Goal: Find specific page/section: Find specific page/section

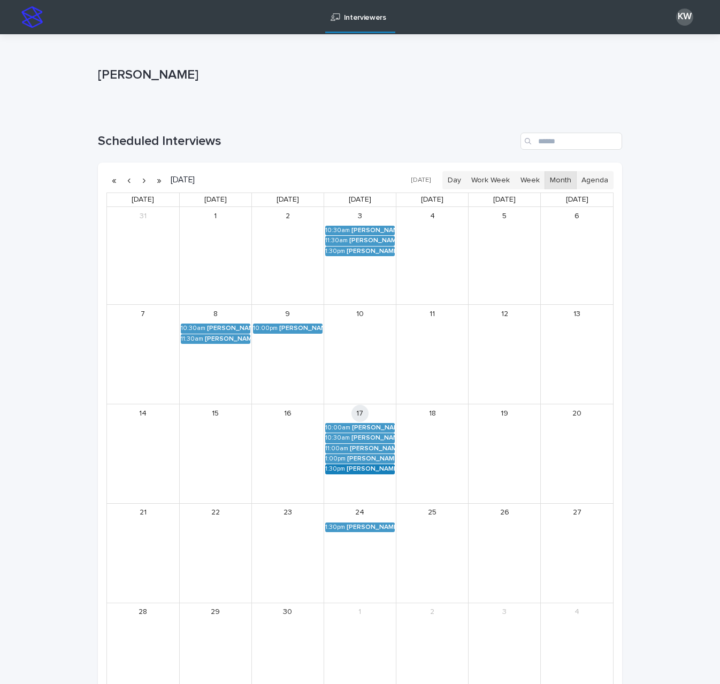
click at [355, 467] on div "[PERSON_NAME] (Round 2)" at bounding box center [371, 468] width 48 height 7
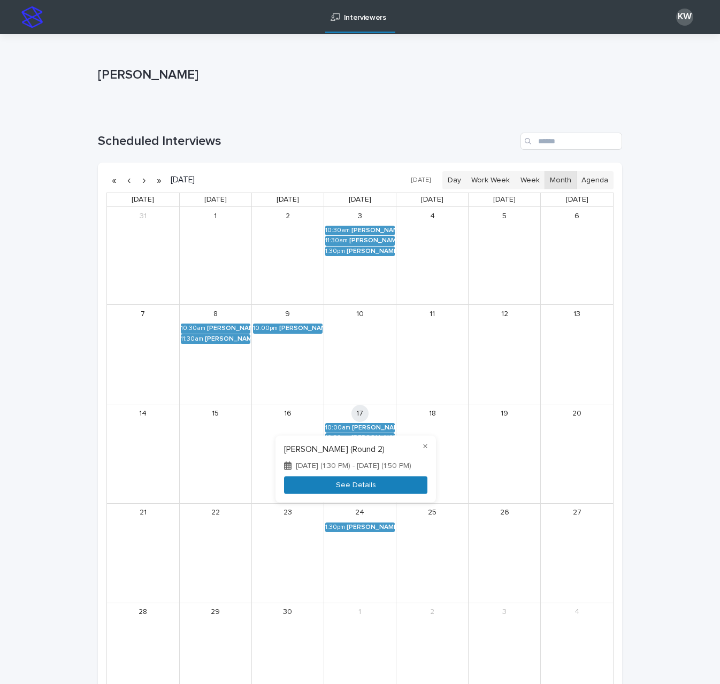
click at [363, 493] on button "See Details" at bounding box center [355, 486] width 143 height 18
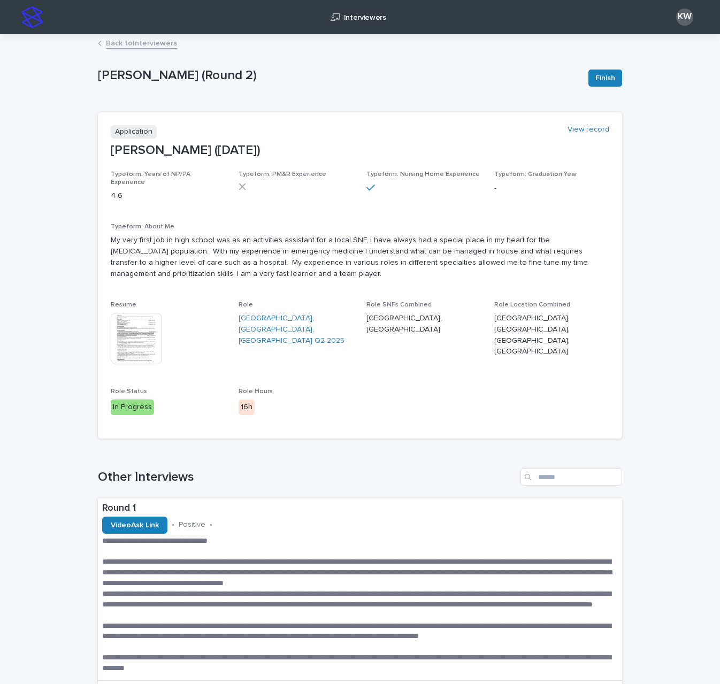
click at [132, 44] on link "Back to Interviewers" at bounding box center [141, 42] width 71 height 12
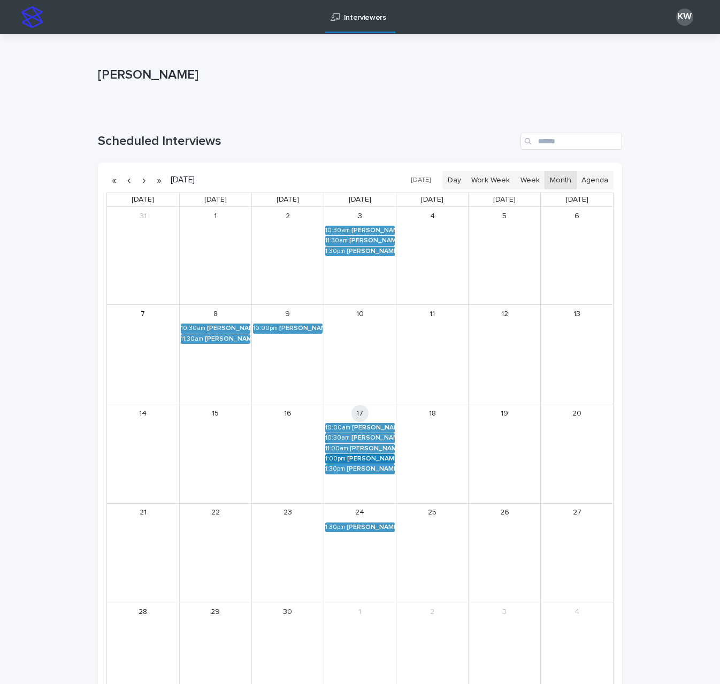
click at [357, 459] on div "[PERSON_NAME] (Round 2)" at bounding box center [371, 458] width 48 height 7
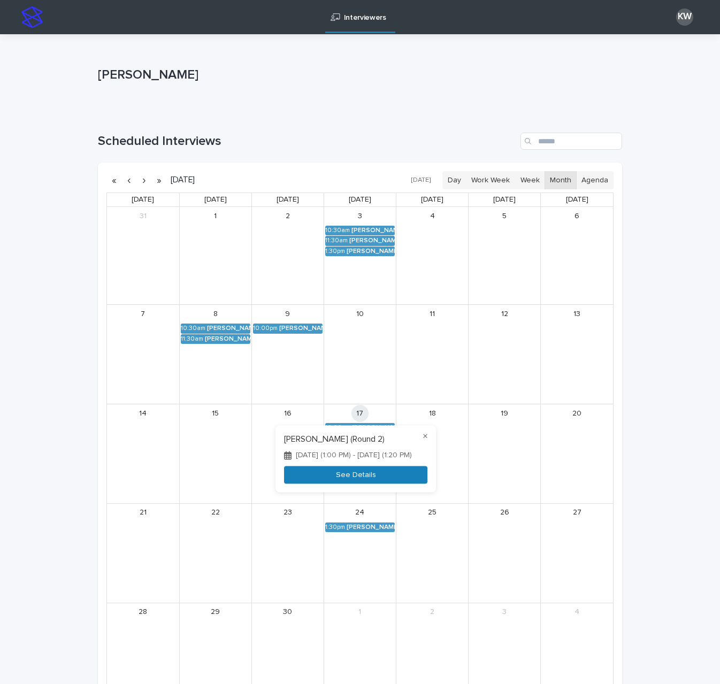
click at [361, 479] on button "See Details" at bounding box center [355, 475] width 143 height 18
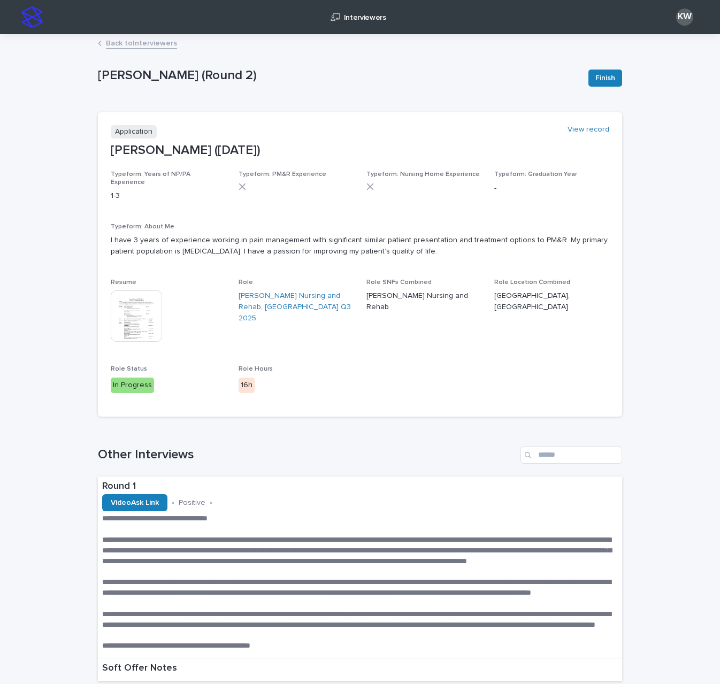
click at [154, 43] on link "Back to Interviewers" at bounding box center [141, 42] width 71 height 12
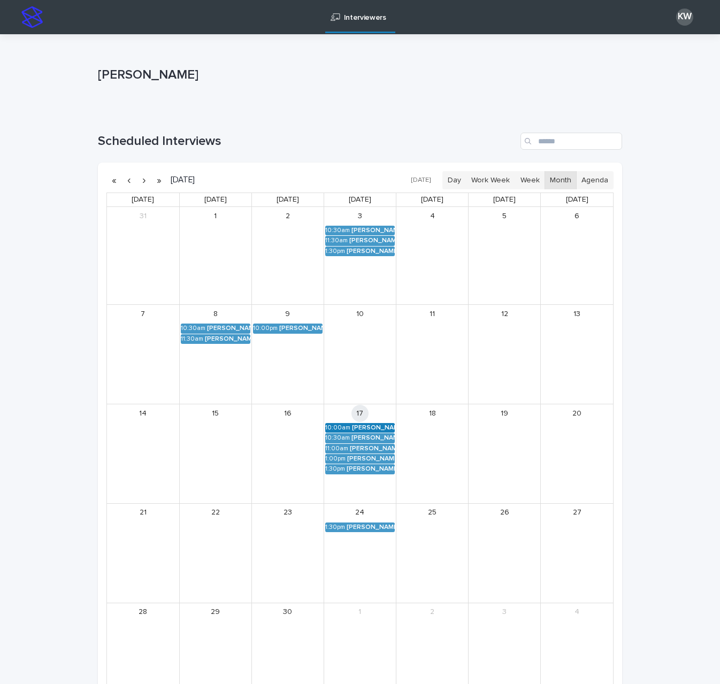
click at [352, 425] on div "[PERSON_NAME] (Round 2)" at bounding box center [373, 427] width 43 height 7
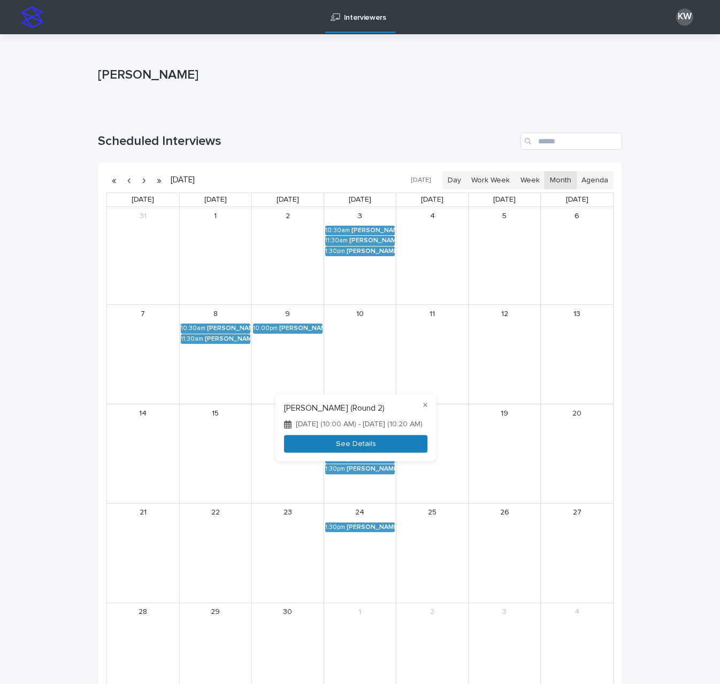
click at [355, 447] on button "See Details" at bounding box center [355, 444] width 143 height 18
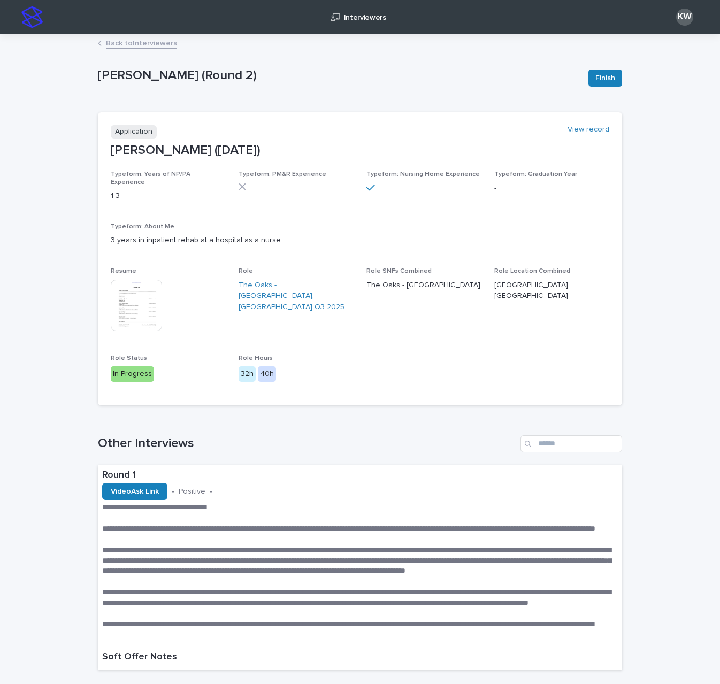
click at [114, 42] on link "Back to Interviewers" at bounding box center [141, 42] width 71 height 12
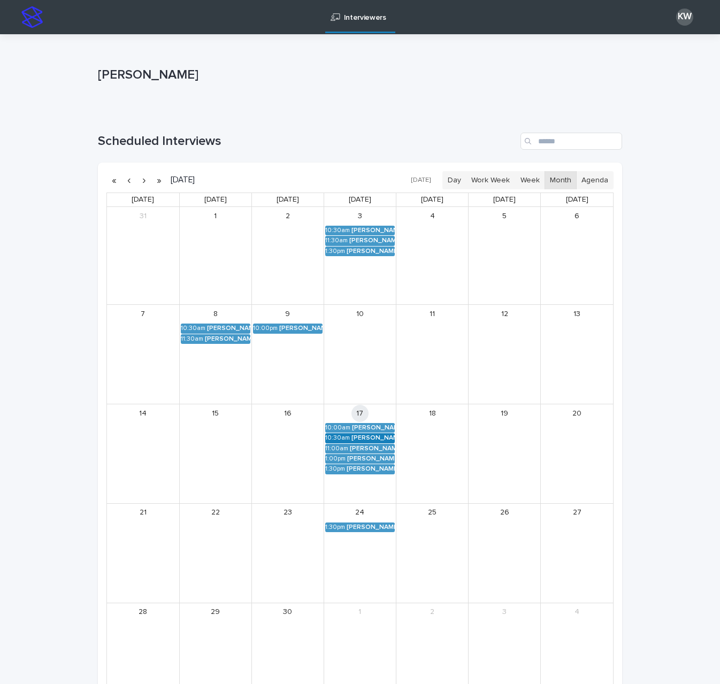
click at [378, 438] on div "[PERSON_NAME] (Round 2)" at bounding box center [372, 437] width 43 height 7
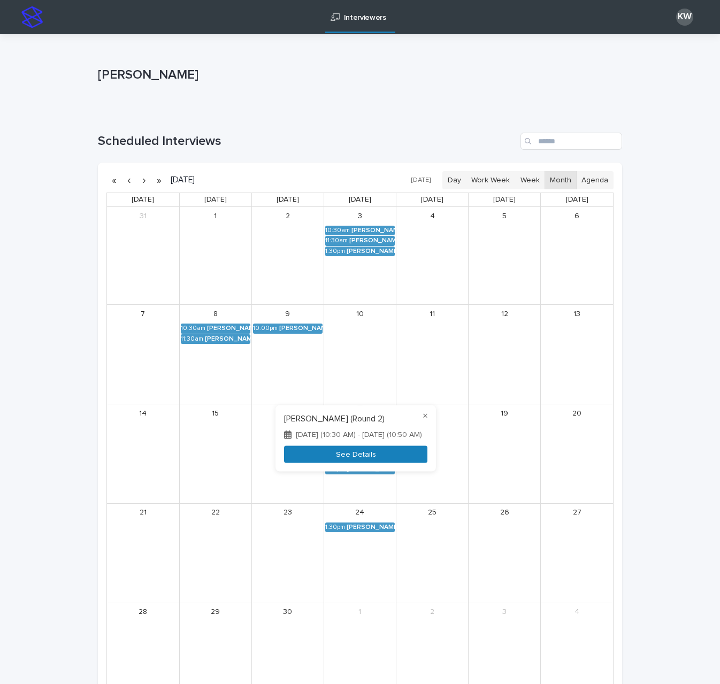
click at [372, 454] on button "See Details" at bounding box center [355, 455] width 143 height 18
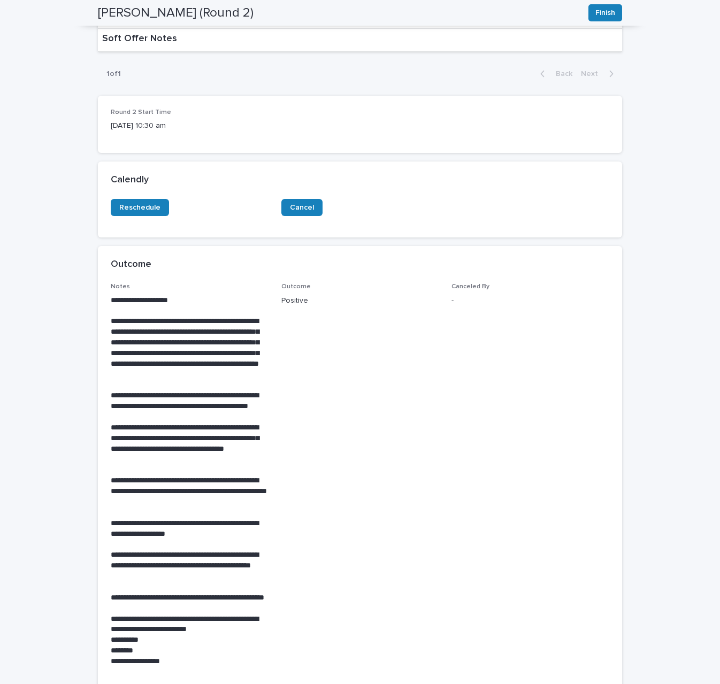
scroll to position [856, 0]
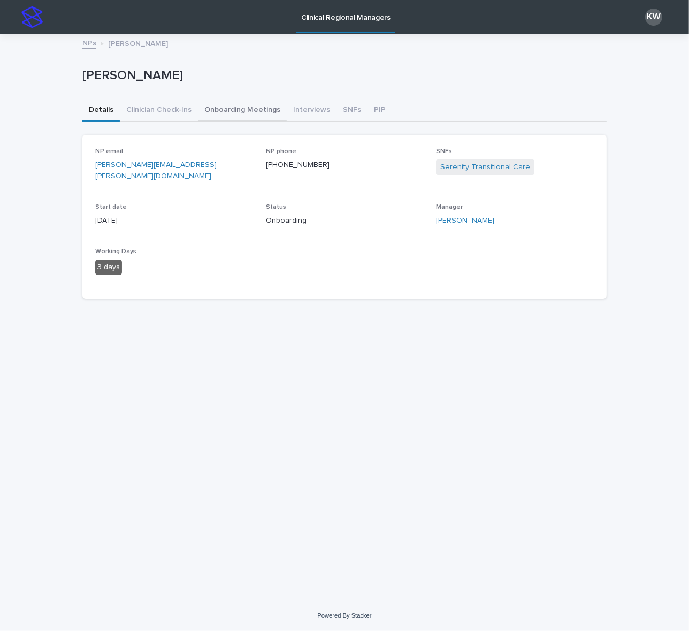
click at [234, 112] on button "Onboarding Meetings" at bounding box center [242, 110] width 89 height 22
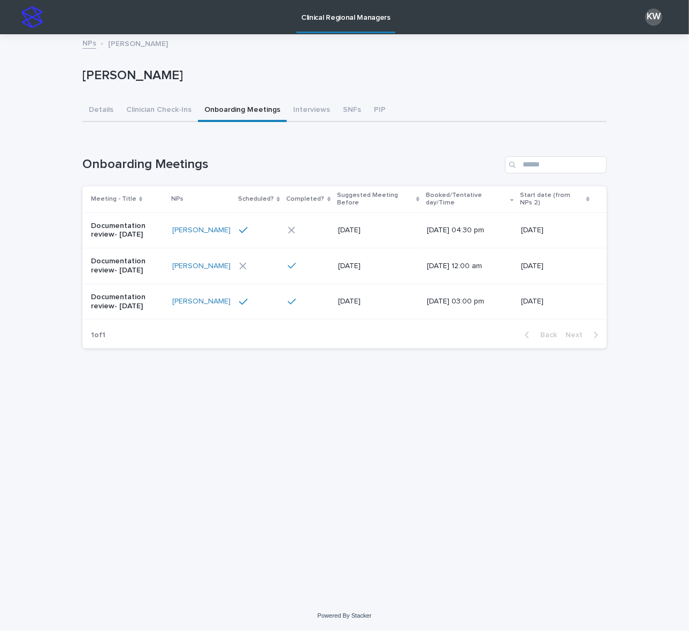
click at [261, 225] on div at bounding box center [258, 230] width 38 height 10
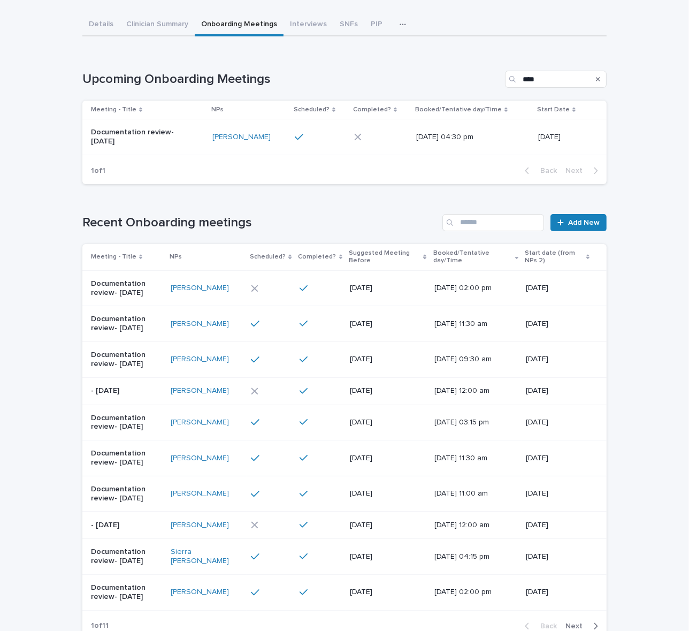
scroll to position [255, 0]
